Goal: Task Accomplishment & Management: Manage account settings

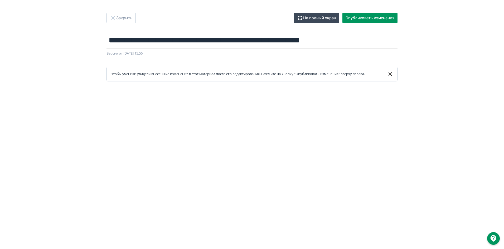
drag, startPoint x: 469, startPoint y: 71, endPoint x: 468, endPoint y: 65, distance: 5.9
click at [470, 71] on div "**********" at bounding box center [252, 125] width 504 height 224
click at [377, 17] on button "Опубликовать изменения" at bounding box center [369, 18] width 55 height 11
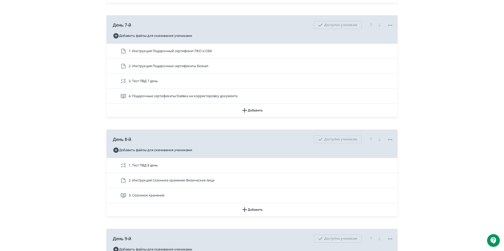
scroll to position [975, 0]
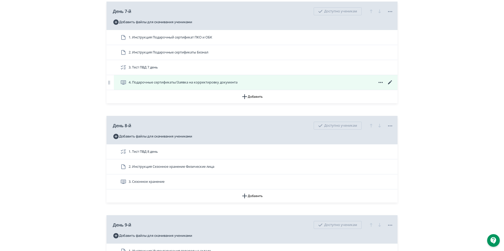
click at [389, 84] on icon at bounding box center [390, 82] width 4 height 4
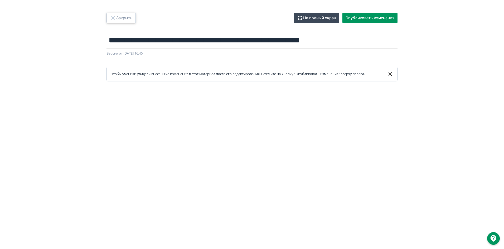
click at [126, 18] on button "Закрыть" at bounding box center [120, 18] width 29 height 11
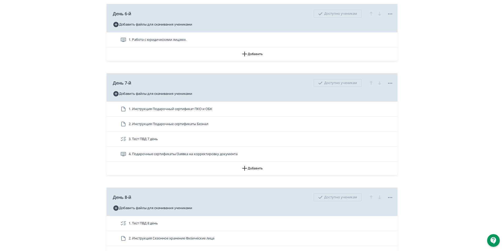
scroll to position [975, 0]
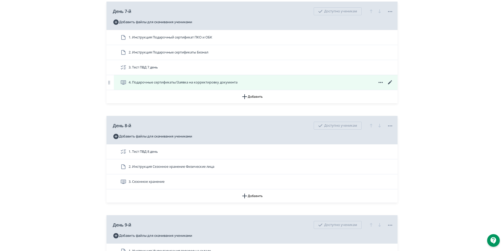
click at [128, 86] on span "4. Подарочные сертификаты/Заявка на корректировку документа" at bounding box center [179, 82] width 119 height 6
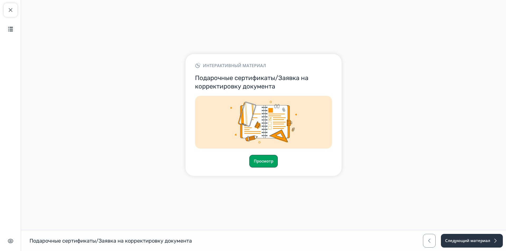
click at [262, 159] on button "Просмотр" at bounding box center [263, 161] width 28 height 13
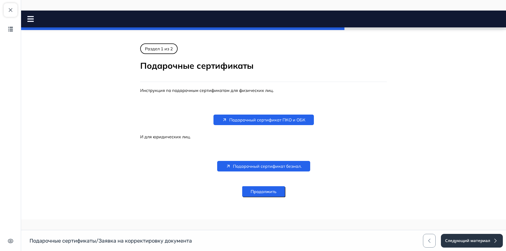
scroll to position [94, 0]
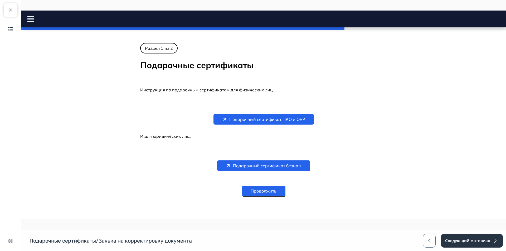
click at [33, 16] on rect at bounding box center [30, 16] width 6 height 1
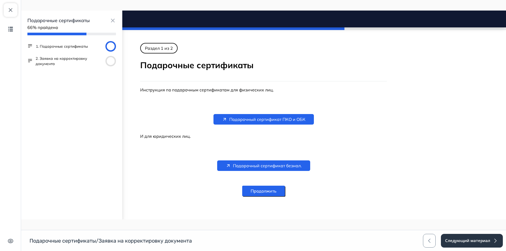
click at [55, 58] on button "2. Заявка на корректировку документа" at bounding box center [70, 61] width 68 height 11
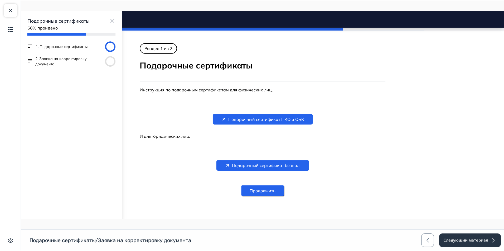
scroll to position [2, 0]
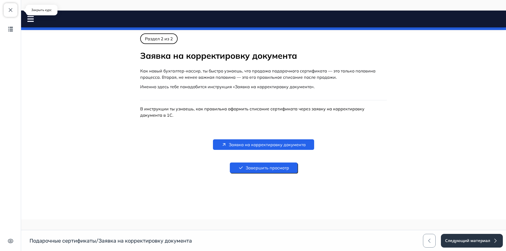
click at [12, 10] on span "button" at bounding box center [10, 10] width 6 height 6
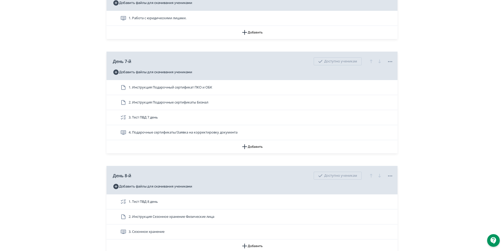
scroll to position [922, 0]
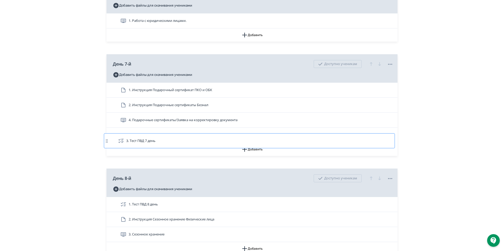
drag, startPoint x: 215, startPoint y: 124, endPoint x: 213, endPoint y: 142, distance: 17.8
click at [213, 142] on div "1. Инструкция Подарочный сертификат ПКО и ОБК 2. Инструкция Подарочные сертифик…" at bounding box center [251, 113] width 291 height 60
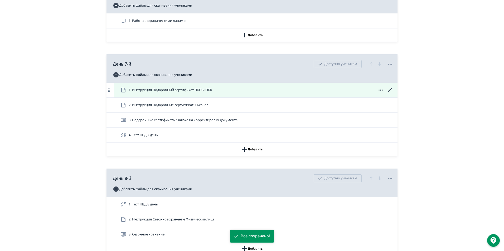
click at [381, 93] on icon at bounding box center [380, 90] width 6 height 6
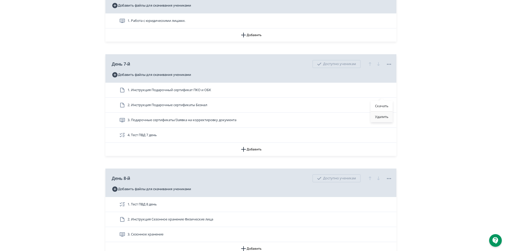
click at [386, 118] on div "Удалить" at bounding box center [382, 117] width 22 height 11
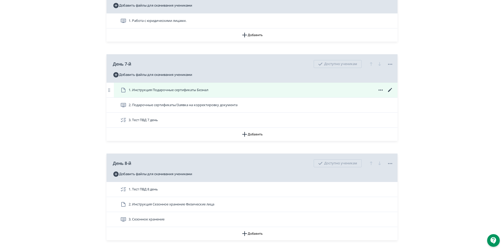
click at [380, 93] on icon at bounding box center [380, 90] width 6 height 6
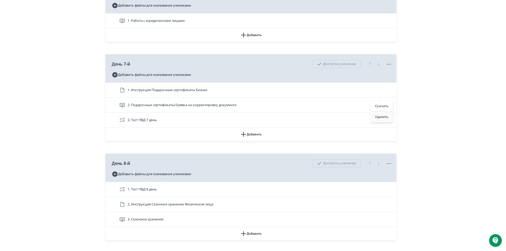
click at [380, 114] on div "Удалить" at bounding box center [382, 117] width 22 height 11
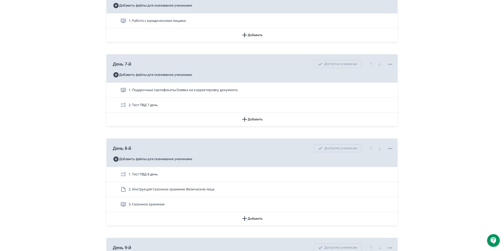
click at [438, 57] on div "**********" at bounding box center [252, 54] width 504 height 1953
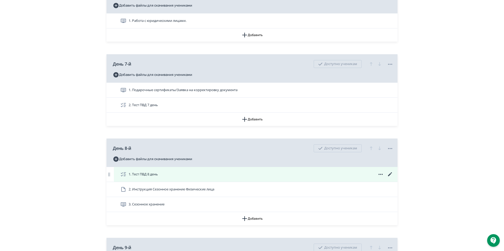
click at [391, 178] on icon at bounding box center [390, 174] width 6 height 6
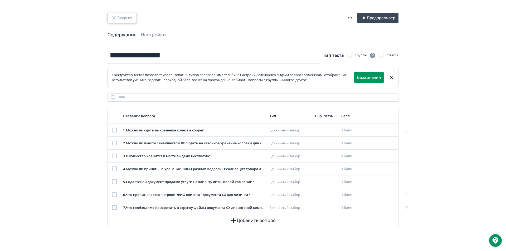
click at [118, 15] on button "Закрыть" at bounding box center [122, 18] width 29 height 11
